Goal: Complete application form: Complete application form

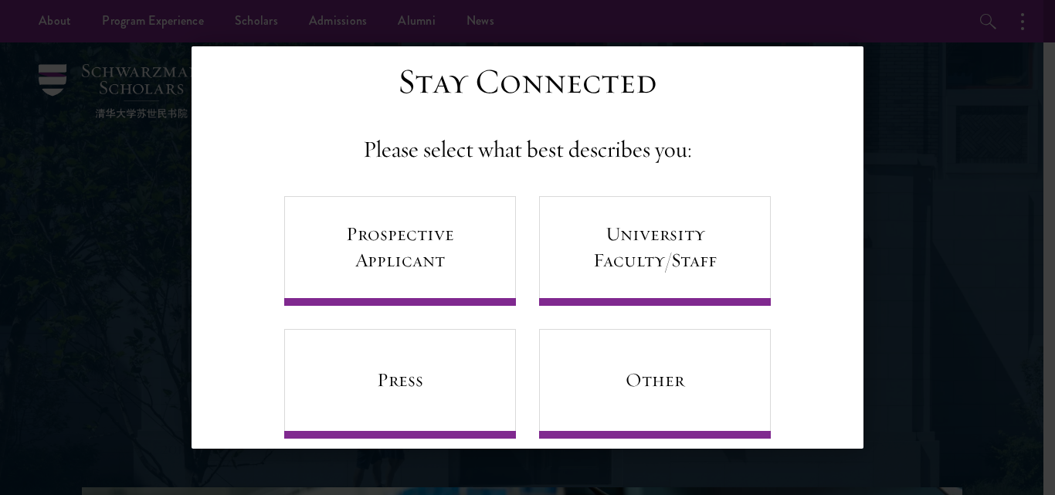
scroll to position [57, 0]
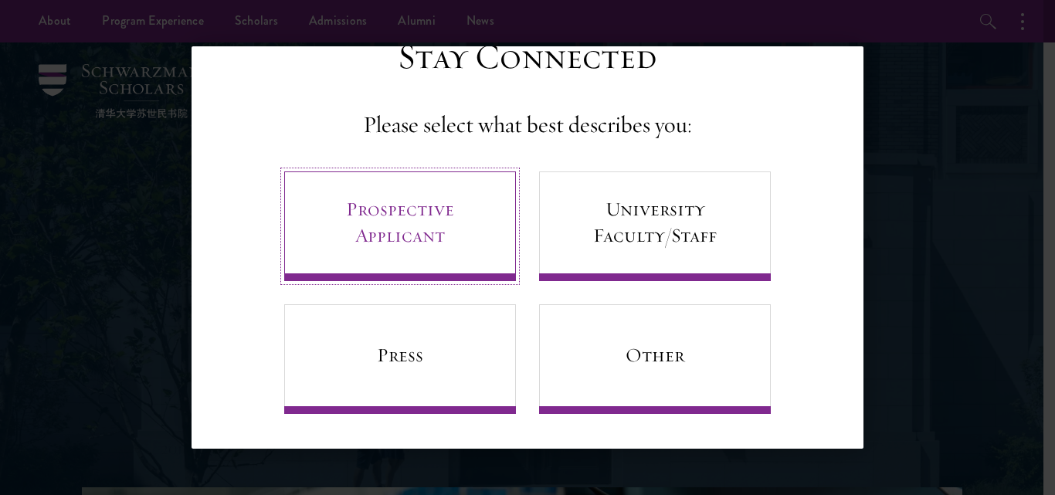
click at [451, 233] on link "Prospective Applicant" at bounding box center [400, 226] width 232 height 110
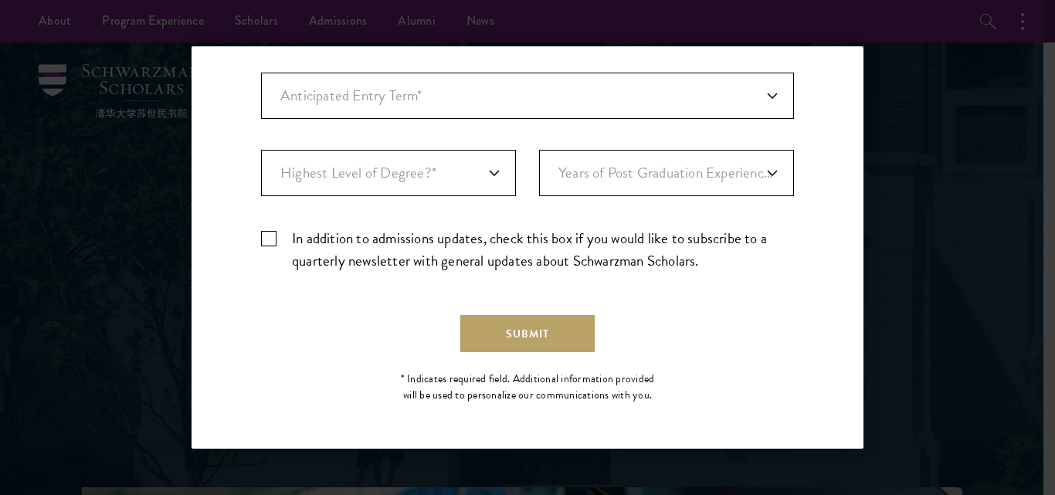
scroll to position [0, 0]
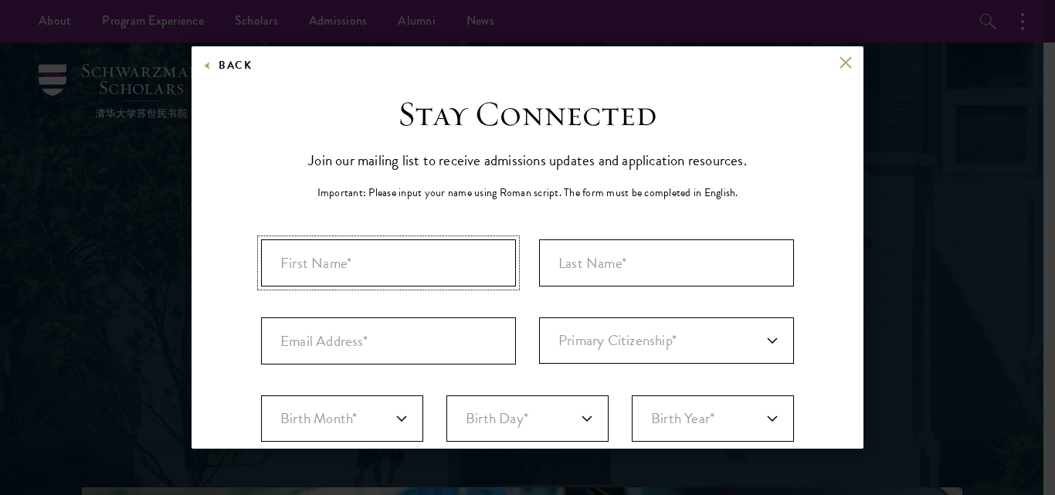
click at [444, 256] on input "First Name*" at bounding box center [388, 262] width 255 height 47
type input "B"
type input "[PERSON_NAME]"
click at [582, 260] on input "Last Name (Family Name)*" at bounding box center [666, 262] width 255 height 47
type input "Bini"
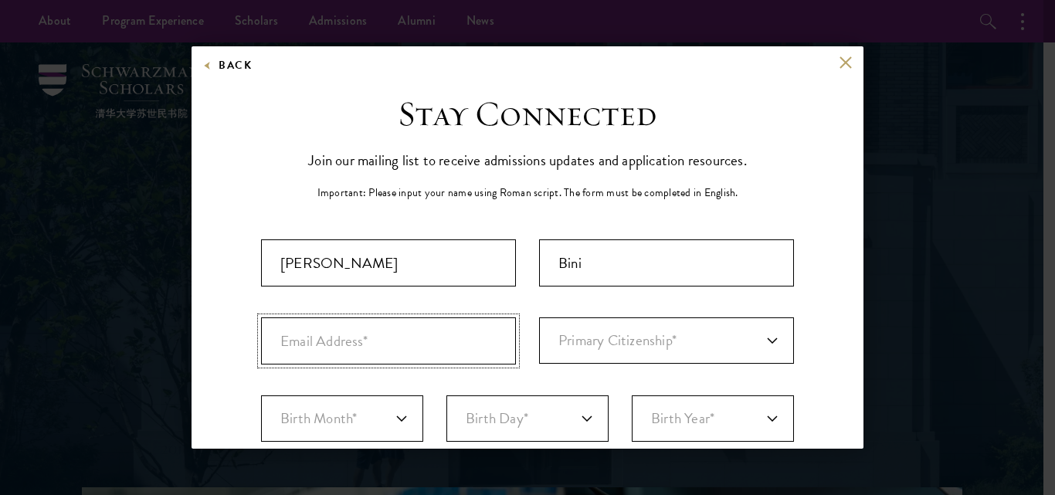
click at [429, 345] on input "Email Address*" at bounding box center [388, 340] width 255 height 47
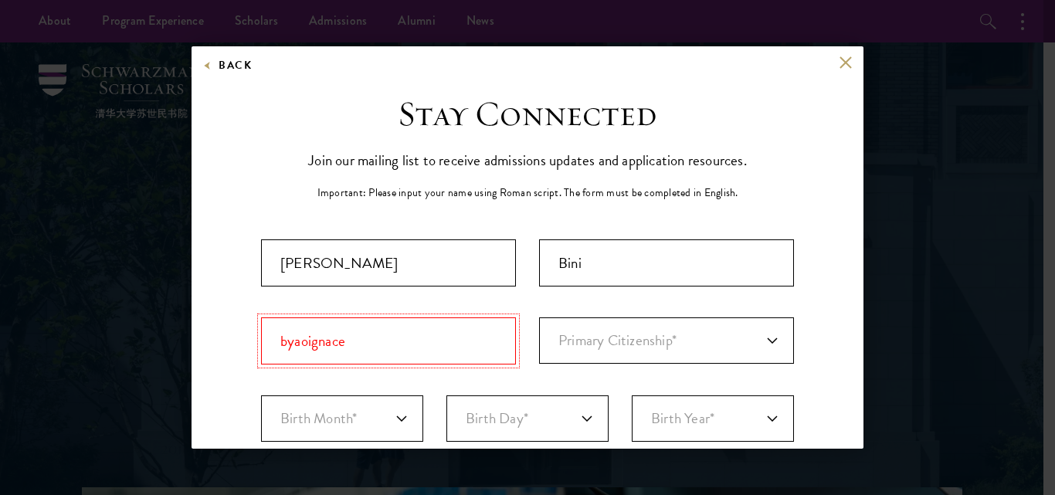
click at [368, 352] on input "byaoignace" at bounding box center [388, 340] width 255 height 47
type input "[EMAIL_ADDRESS]"
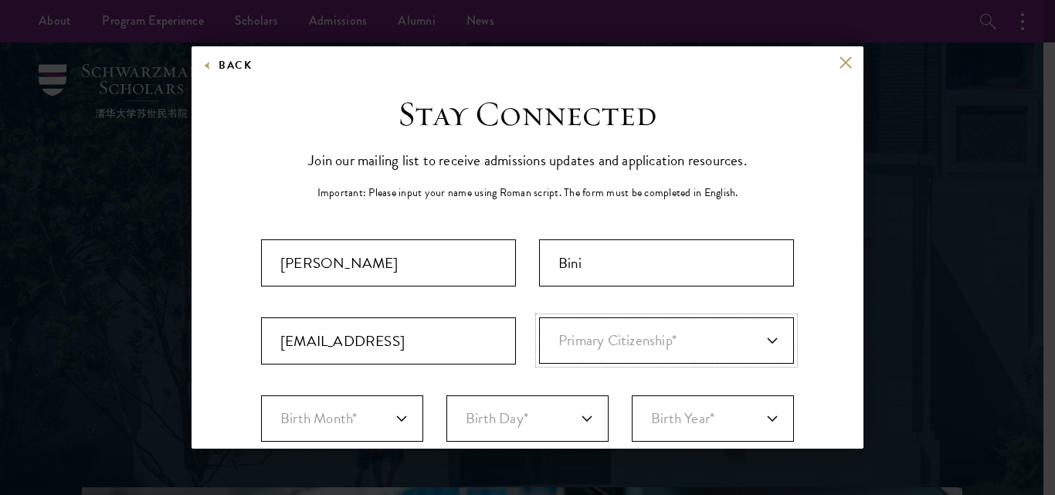
click at [759, 340] on select "Primary Citizenship* [GEOGRAPHIC_DATA] [DEMOGRAPHIC_DATA] [DEMOGRAPHIC_DATA] [D…" at bounding box center [666, 340] width 255 height 46
select select "IV"
click at [539, 317] on select "Primary Citizenship* [GEOGRAPHIC_DATA] [DEMOGRAPHIC_DATA] [DEMOGRAPHIC_DATA] [D…" at bounding box center [666, 340] width 255 height 46
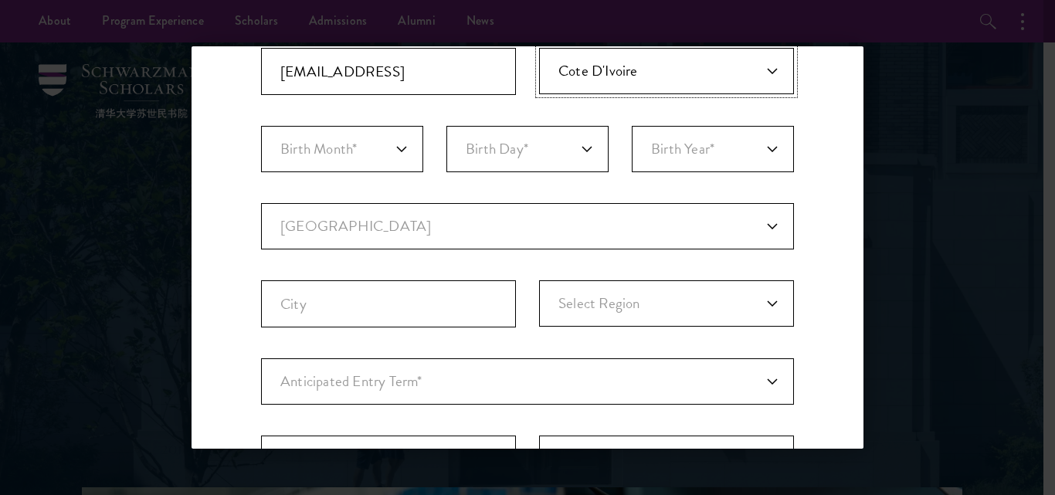
scroll to position [270, 0]
click at [399, 147] on select "Birth Month* January February March April May June July August September Octobe…" at bounding box center [342, 148] width 162 height 46
select select "02"
click at [261, 125] on select "Birth Month* January February March April May June July August September Octobe…" at bounding box center [342, 148] width 162 height 46
click at [581, 146] on select "Birth Day* 1 2 3 4 5 6 7 8 9 10 11 12 13 14 15 16 17 18 19 20 21 22 23 24 25 26…" at bounding box center [527, 148] width 162 height 46
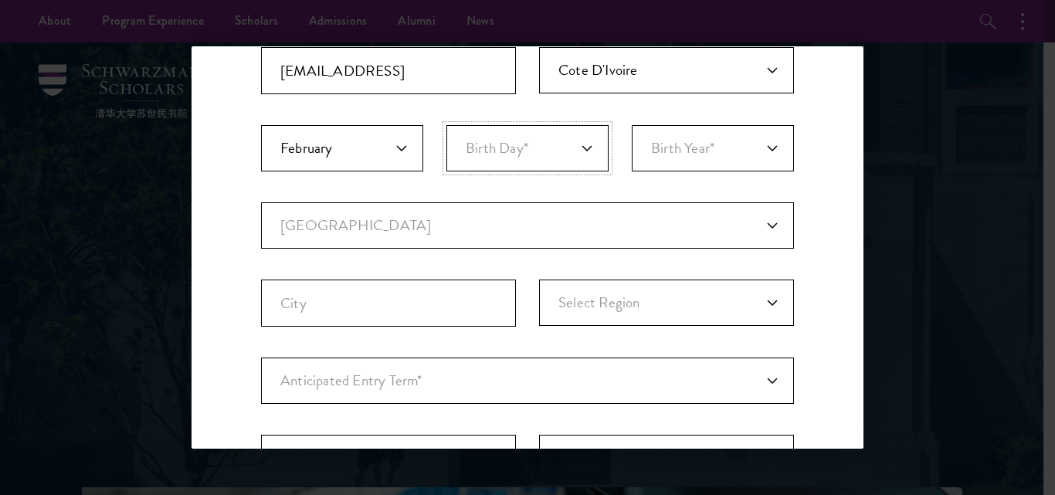
select select "22"
click at [446, 125] on select "Birth Day* 1 2 3 4 5 6 7 8 9 10 11 12 13 14 15 16 17 18 19 20 21 22 23 24 25 26…" at bounding box center [527, 148] width 162 height 46
click at [762, 143] on select "Birth Year* [DEMOGRAPHIC_DATA] [DEMOGRAPHIC_DATA] [DEMOGRAPHIC_DATA] [DEMOGRAPH…" at bounding box center [713, 148] width 162 height 46
select select "2002"
click at [632, 125] on select "Birth Year* [DEMOGRAPHIC_DATA] [DEMOGRAPHIC_DATA] [DEMOGRAPHIC_DATA] [DEMOGRAPH…" at bounding box center [713, 148] width 162 height 46
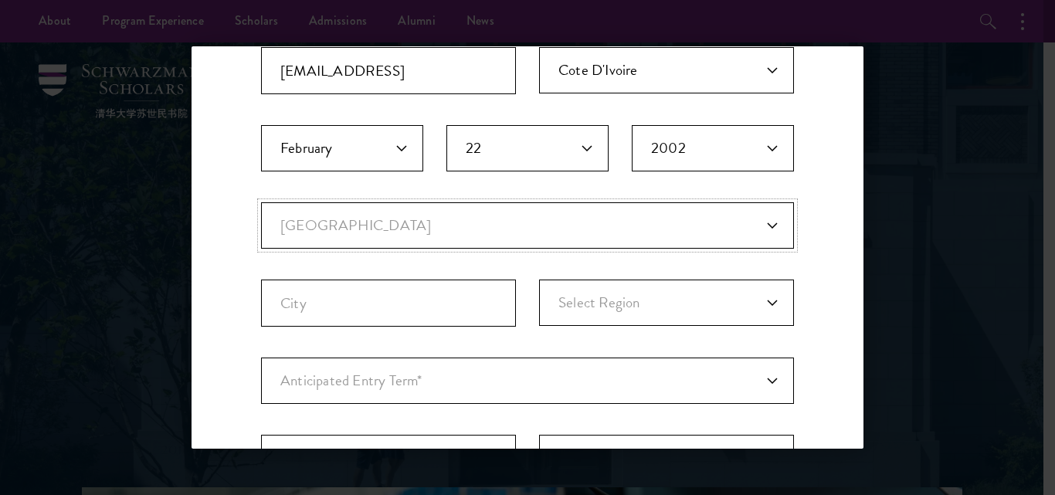
click at [761, 223] on select "Current Country [GEOGRAPHIC_DATA] [GEOGRAPHIC_DATA] [GEOGRAPHIC_DATA] [GEOGRAPH…" at bounding box center [527, 225] width 533 height 46
select select "IN"
click at [261, 202] on select "Current Country [GEOGRAPHIC_DATA] [GEOGRAPHIC_DATA] [GEOGRAPHIC_DATA] [GEOGRAPH…" at bounding box center [527, 225] width 533 height 46
click at [766, 299] on select "Select Region [GEOGRAPHIC_DATA] [GEOGRAPHIC_DATA] [GEOGRAPHIC_DATA] [GEOGRAPHIC…" at bounding box center [666, 303] width 255 height 46
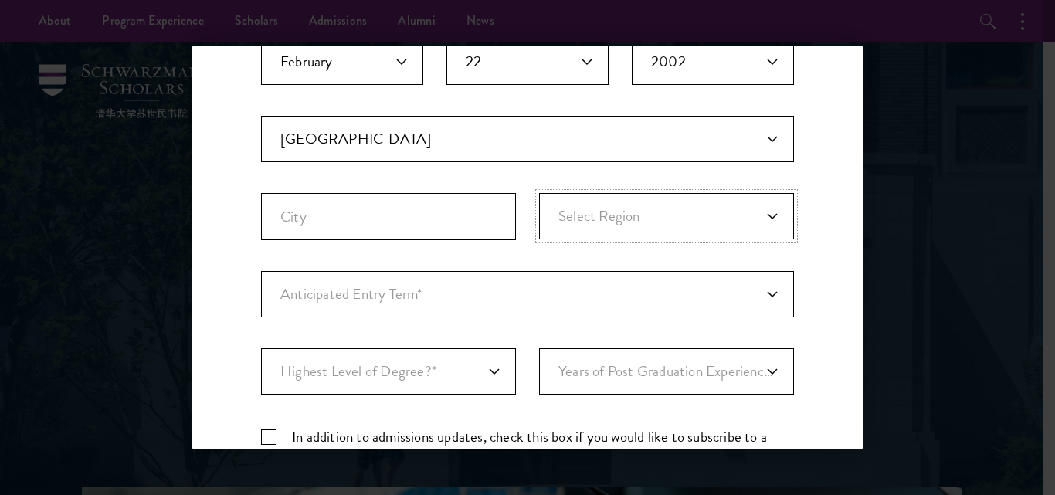
scroll to position [307, 0]
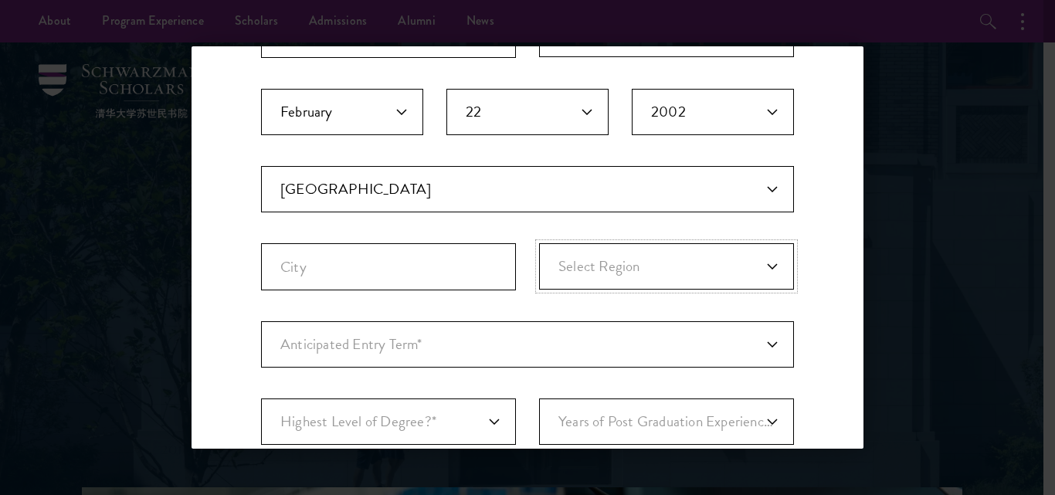
click at [759, 260] on select "Select Region [GEOGRAPHIC_DATA] [GEOGRAPHIC_DATA] [GEOGRAPHIC_DATA] [GEOGRAPHIC…" at bounding box center [666, 266] width 255 height 46
select select "[GEOGRAPHIC_DATA]"
click at [539, 243] on select "Select Region [GEOGRAPHIC_DATA] [GEOGRAPHIC_DATA] [GEOGRAPHIC_DATA] [GEOGRAPHIC…" at bounding box center [666, 266] width 255 height 46
click at [426, 267] on input "City" at bounding box center [388, 266] width 255 height 47
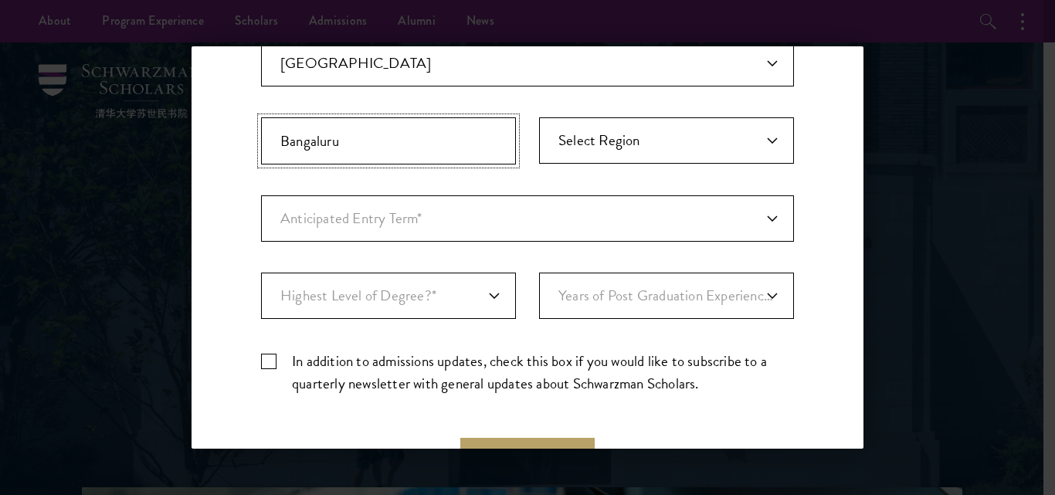
scroll to position [439, 0]
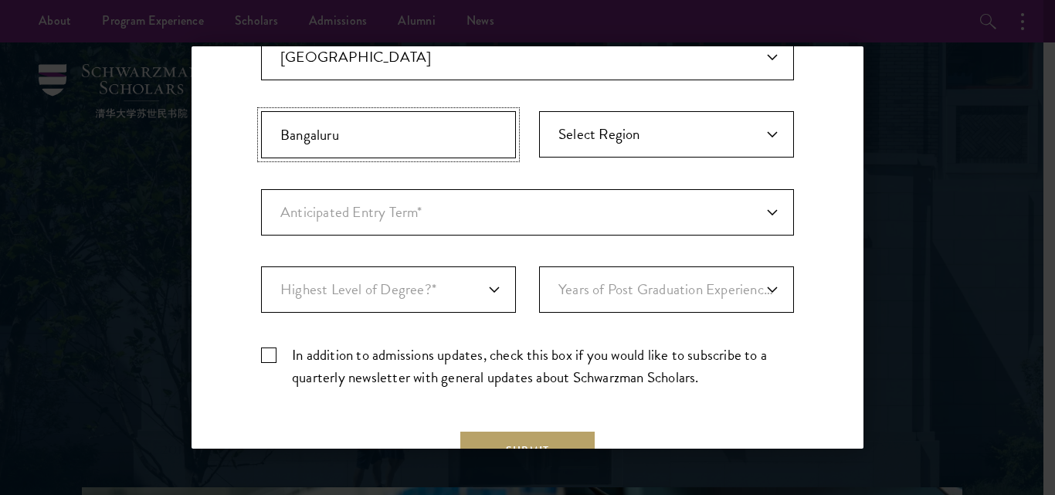
type input "Bangaluru"
click at [766, 210] on select "Anticipated Entry Term* [DATE] (Application opens [DATE]) Just Exploring" at bounding box center [527, 212] width 533 height 46
select select "e64b8ab3-eabb-4867-96d5-7e6b4840665f"
click at [261, 189] on select "Anticipated Entry Term* [DATE] (Application opens [DATE]) Just Exploring" at bounding box center [527, 212] width 533 height 46
click at [487, 287] on select "Highest Level of Degree?* PHD Bachelor's Master's Current Undergraduate Student" at bounding box center [388, 290] width 255 height 46
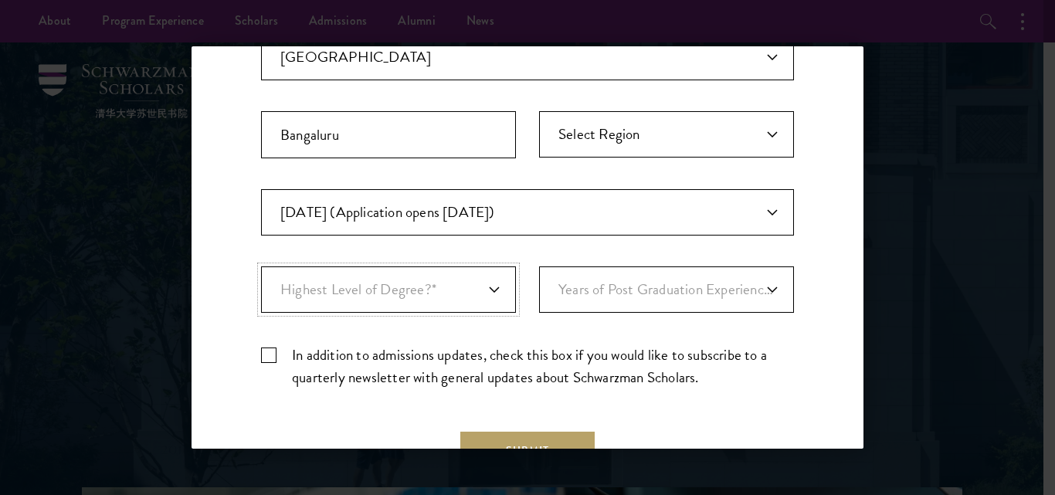
select select "009547fe-3364-4351-8e81-63abea734008"
click at [261, 267] on select "Highest Level of Degree?* PHD Bachelor's Master's Current Undergraduate Student" at bounding box center [388, 290] width 255 height 46
click at [758, 287] on select "Years of Post Graduation Experience?* 1 2 3 4 5 6 7 8 9 10" at bounding box center [666, 290] width 255 height 46
select select "1"
click at [539, 267] on select "Years of Post Graduation Experience?* 1 2 3 4 5 6 7 8 9 10" at bounding box center [666, 290] width 255 height 46
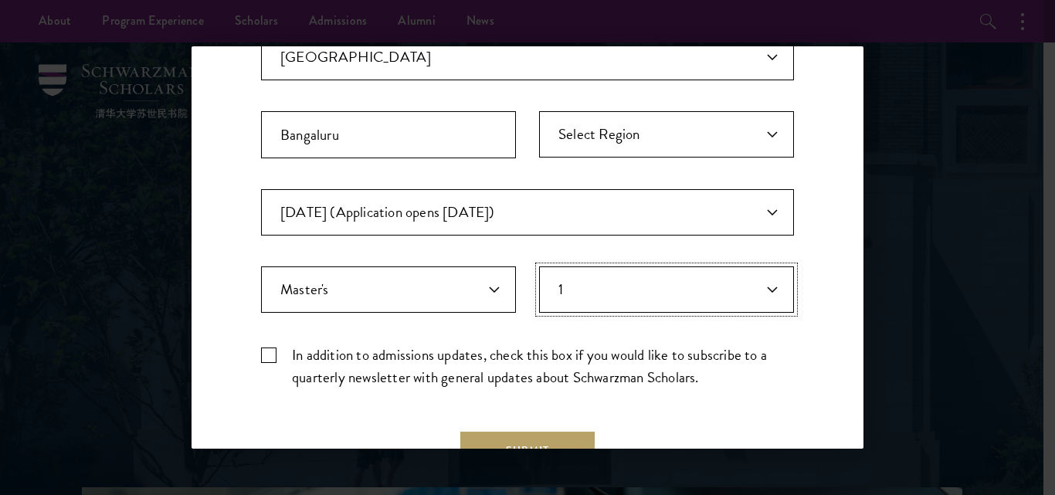
scroll to position [555, 0]
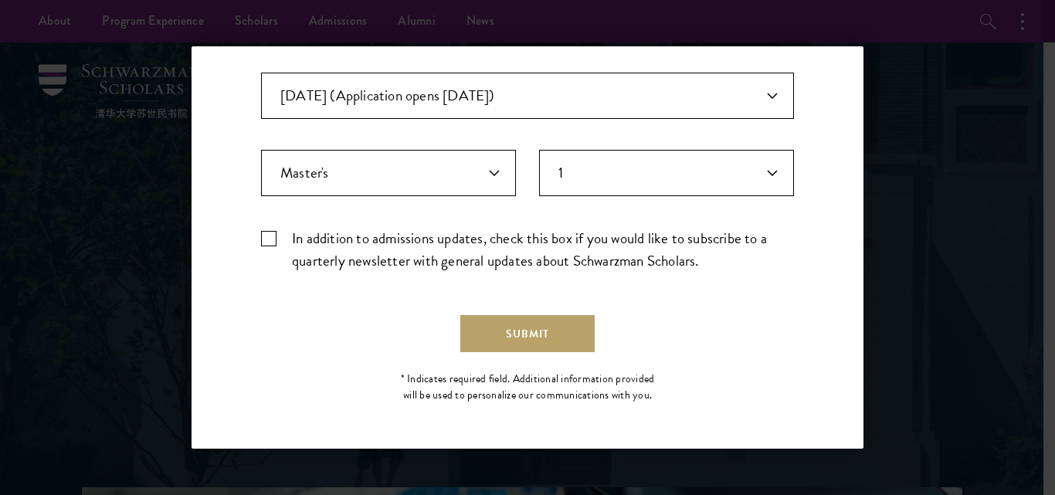
click at [269, 236] on label "In addition to admissions updates, check this box if you would like to subscrib…" at bounding box center [527, 249] width 533 height 45
click at [269, 236] on input "In addition to admissions updates, check this box if you would like to subscrib…" at bounding box center [527, 232] width 533 height 10
checkbox input "true"
click at [518, 332] on button "Submit" at bounding box center [527, 333] width 134 height 37
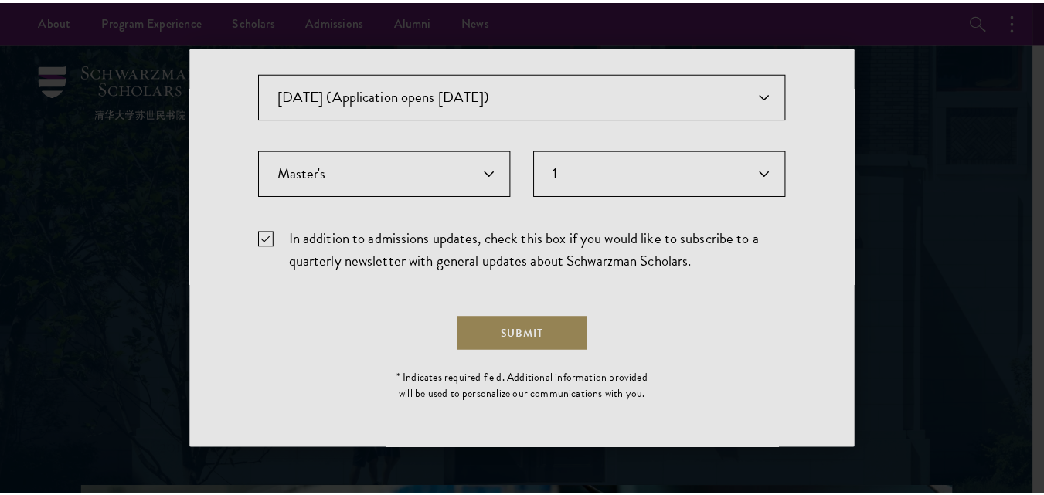
scroll to position [0, 0]
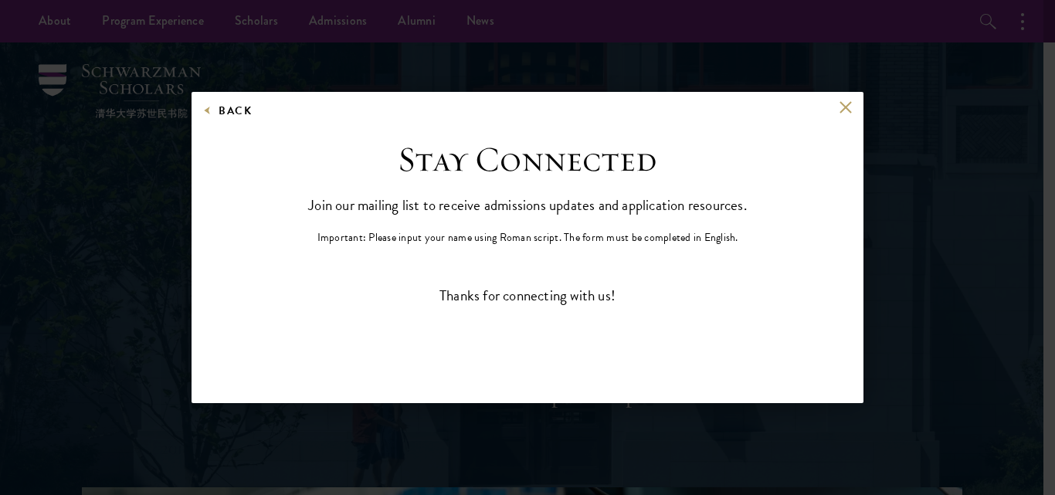
click at [848, 100] on div "Back Stay Connected Please select what best describes you: Prospective Applican…" at bounding box center [528, 248] width 672 height 312
click at [841, 101] on button at bounding box center [845, 107] width 13 height 13
